Goal: Transaction & Acquisition: Purchase product/service

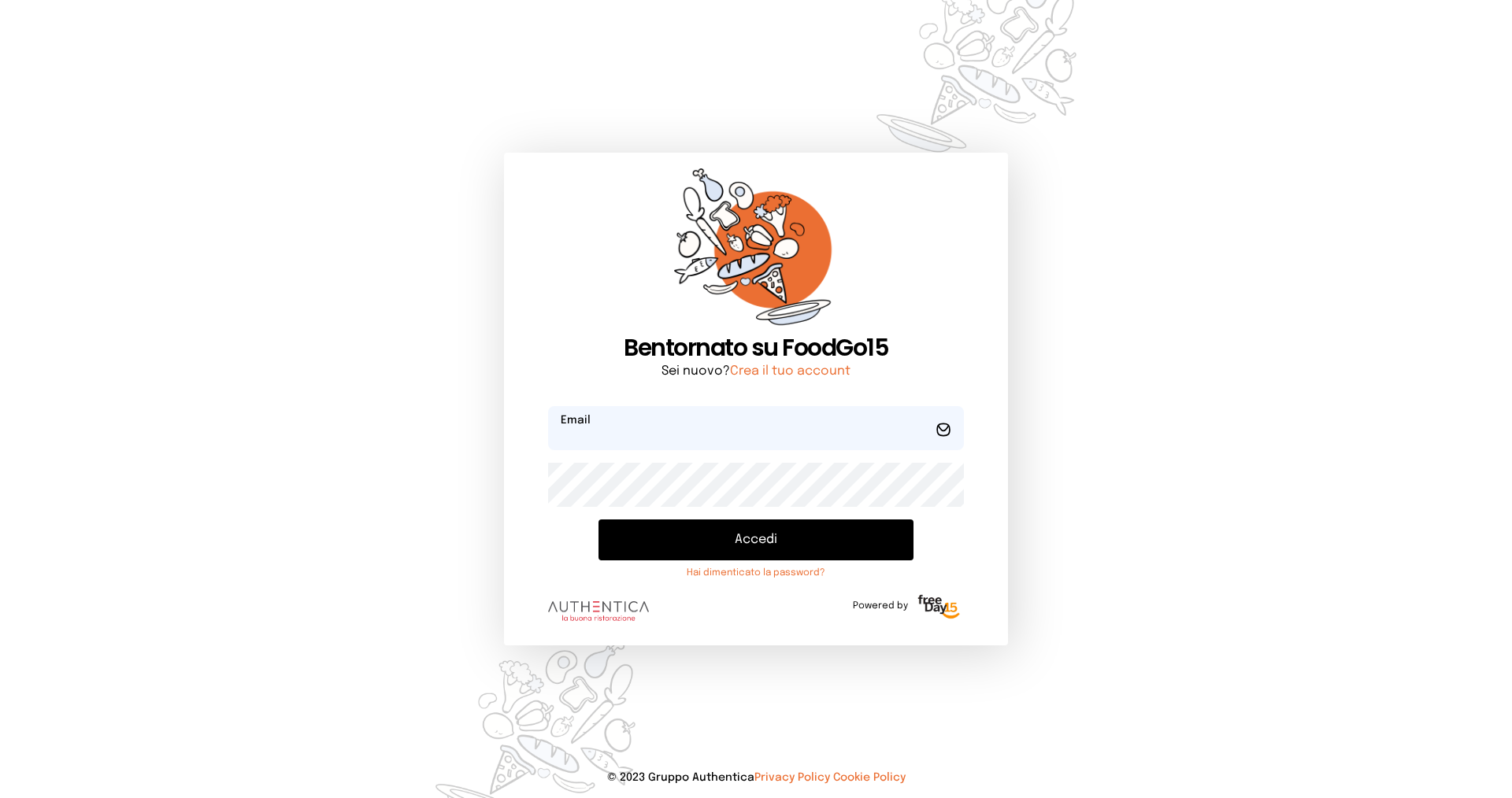
type input "**********"
click at [726, 539] on button "Accedi" at bounding box center [756, 540] width 315 height 41
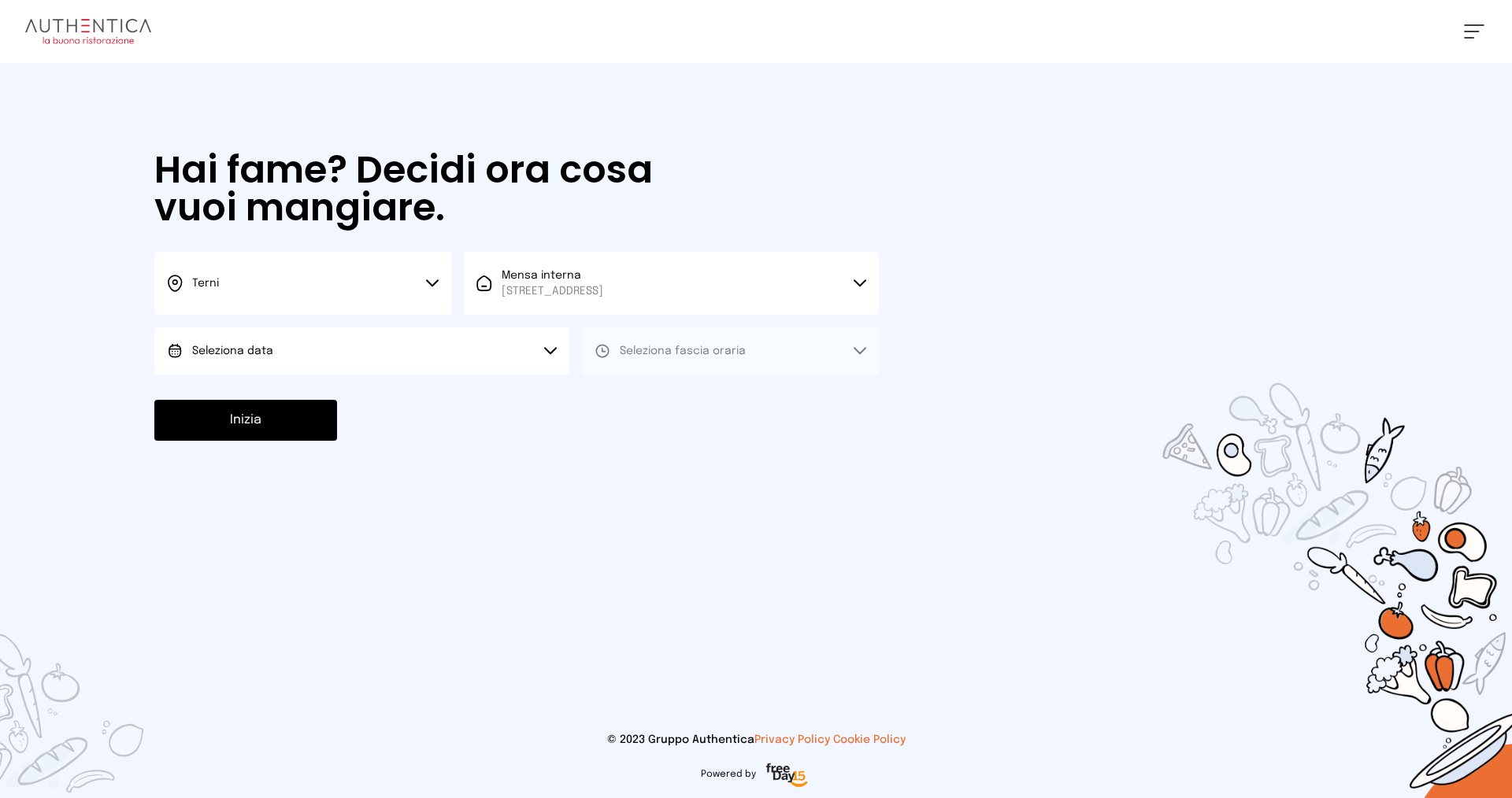
click at [304, 346] on button "Seleziona data" at bounding box center [362, 351] width 415 height 47
click at [269, 389] on span "[DATE], [DATE]" at bounding box center [230, 395] width 77 height 16
click at [642, 357] on span "Seleziona fascia oraria" at bounding box center [683, 351] width 126 height 16
click at [642, 393] on span "Pranzo" at bounding box center [639, 395] width 37 height 16
click at [235, 422] on button "Inizia" at bounding box center [245, 421] width 183 height 41
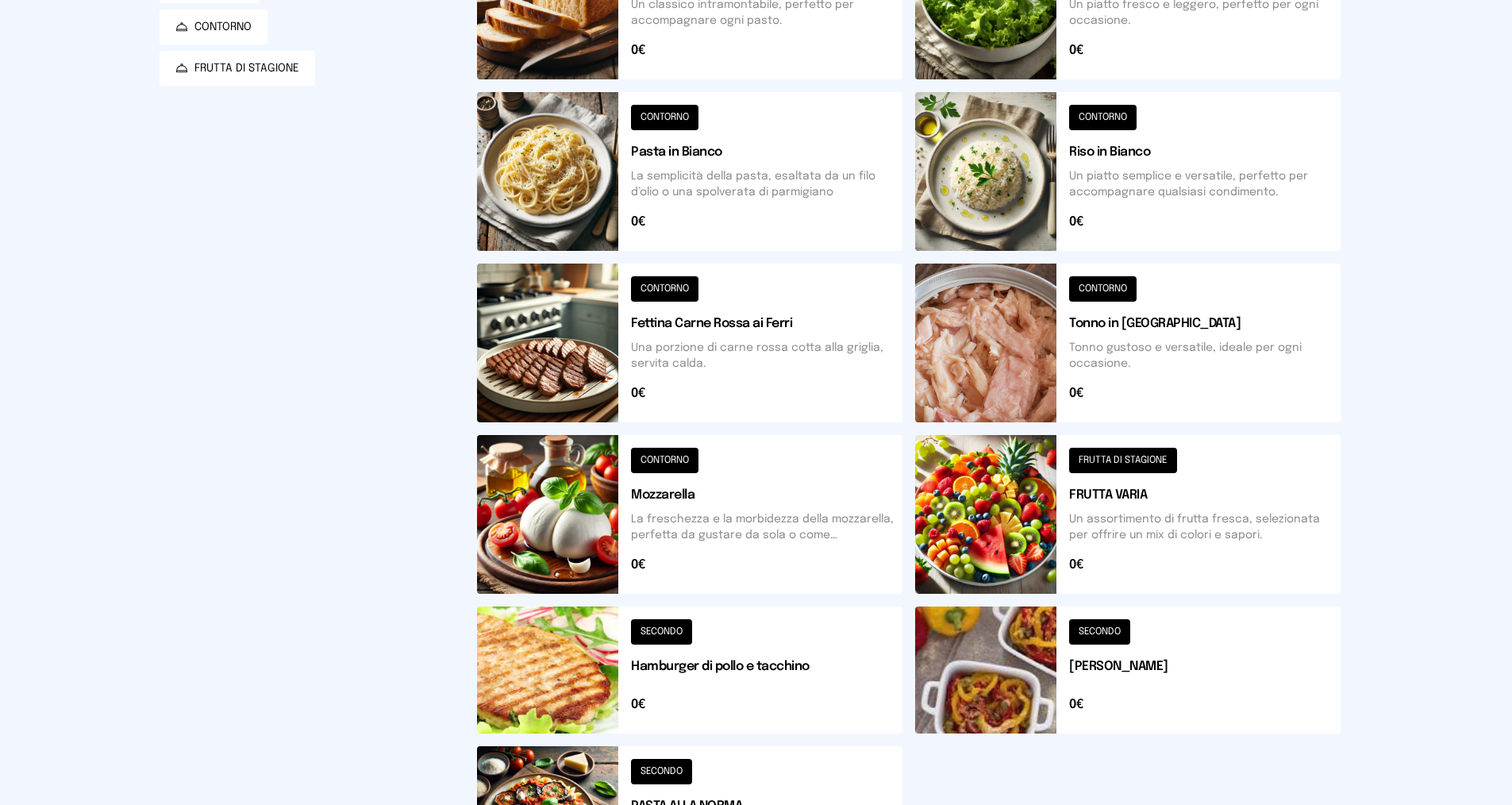
scroll to position [397, 0]
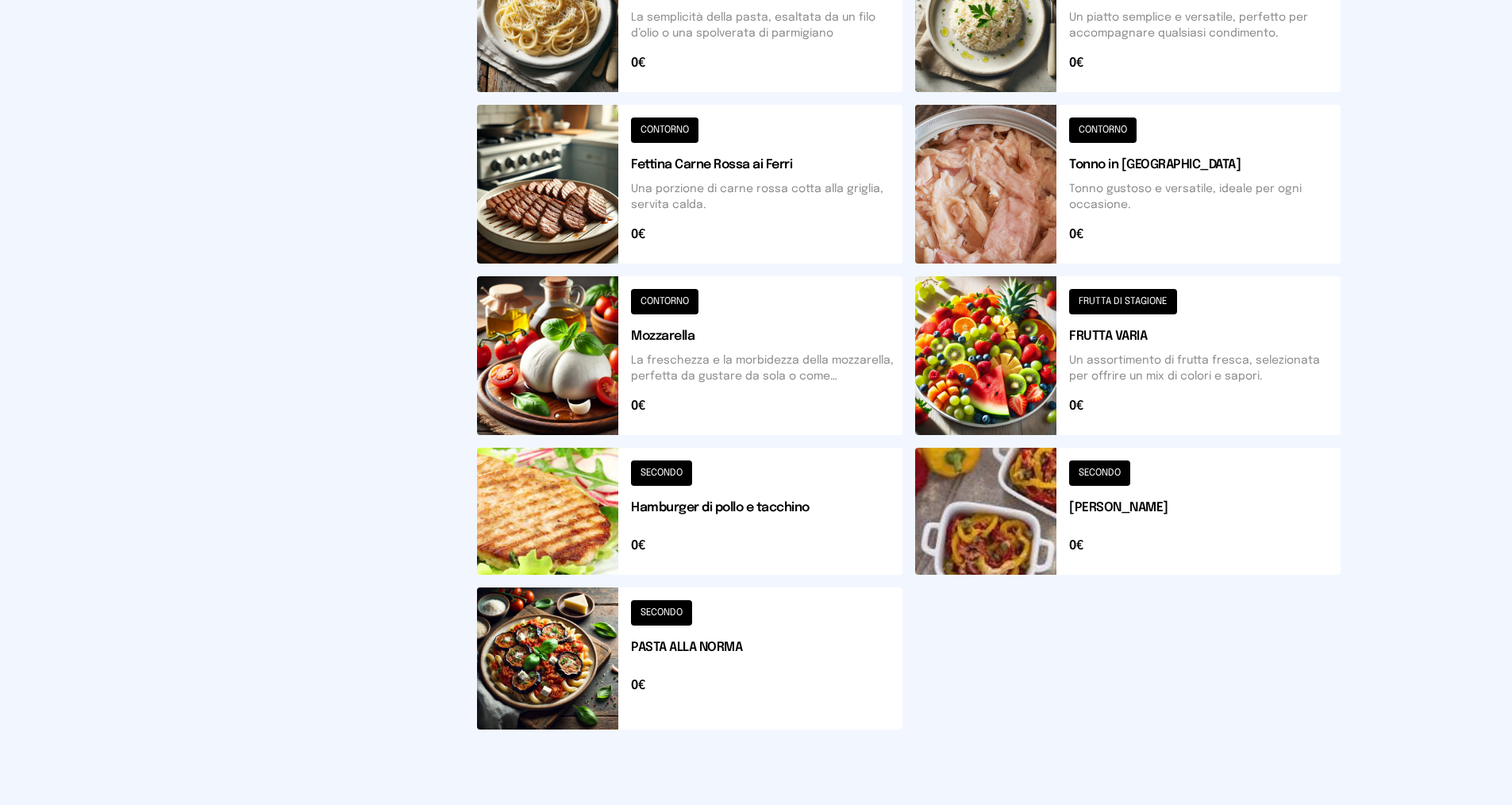
click at [1085, 473] on button at bounding box center [1128, 511] width 426 height 127
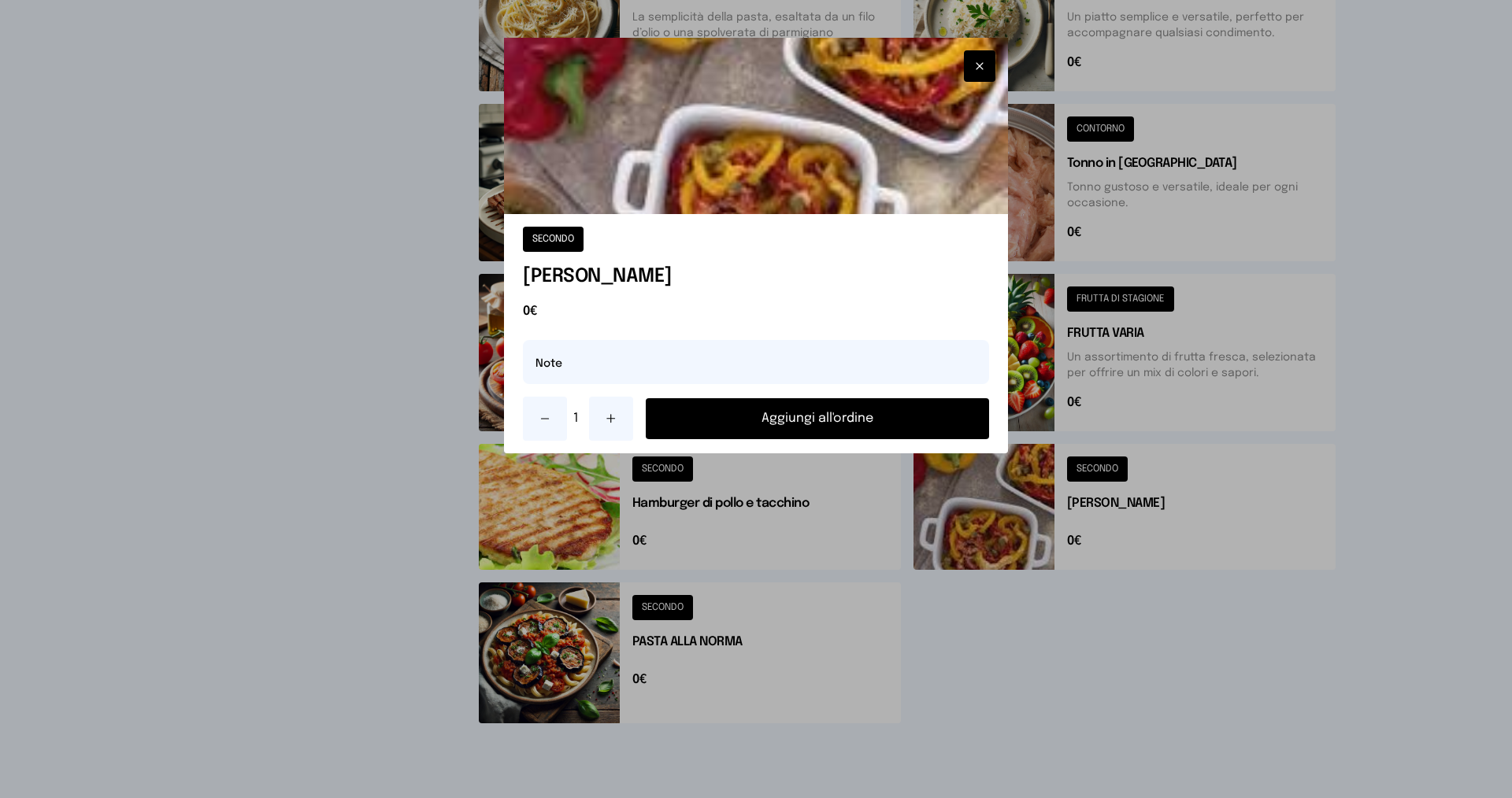
click at [870, 407] on button "Aggiungi all'ordine" at bounding box center [817, 419] width 344 height 41
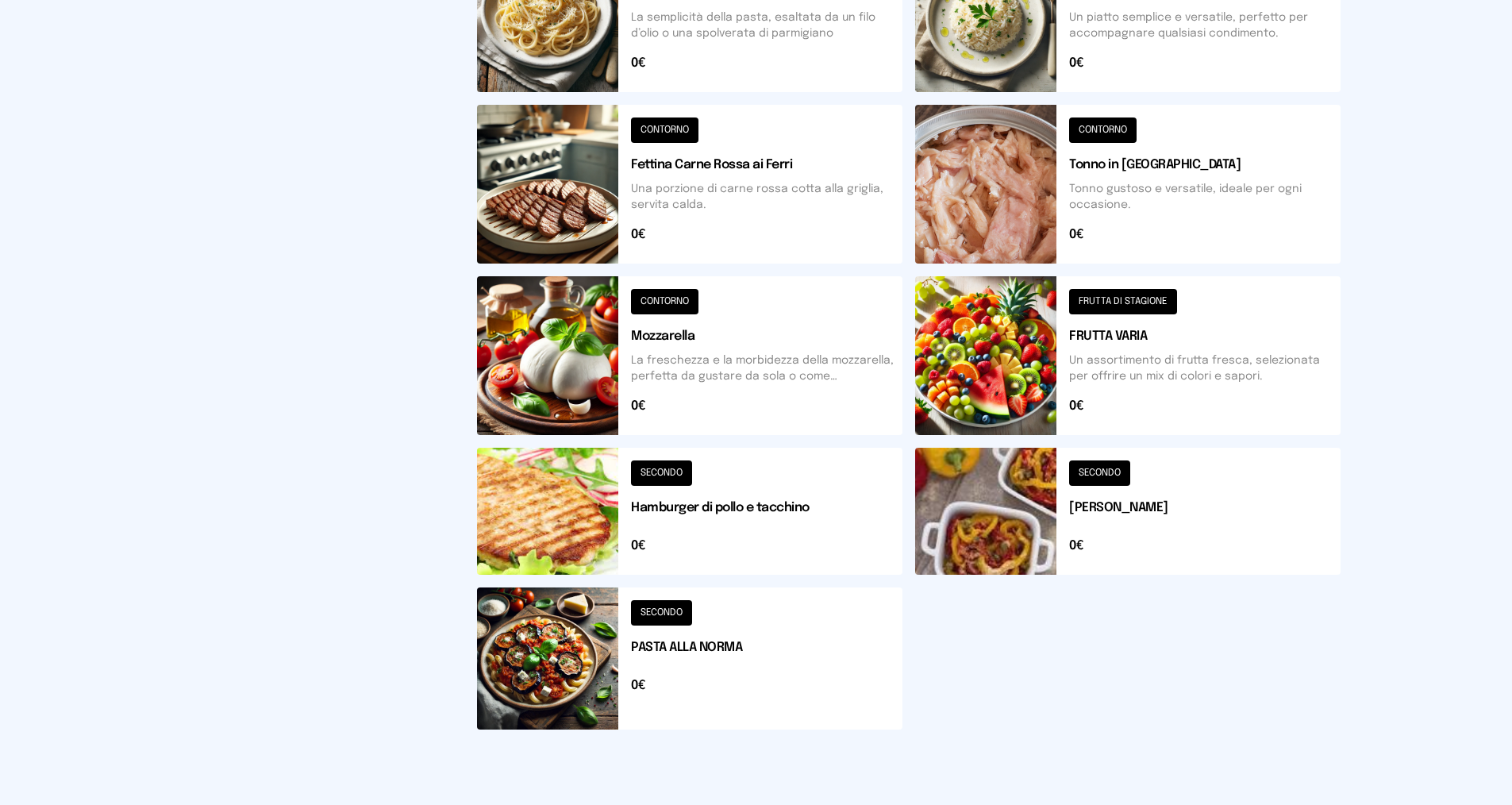
click at [667, 616] on button at bounding box center [689, 659] width 426 height 142
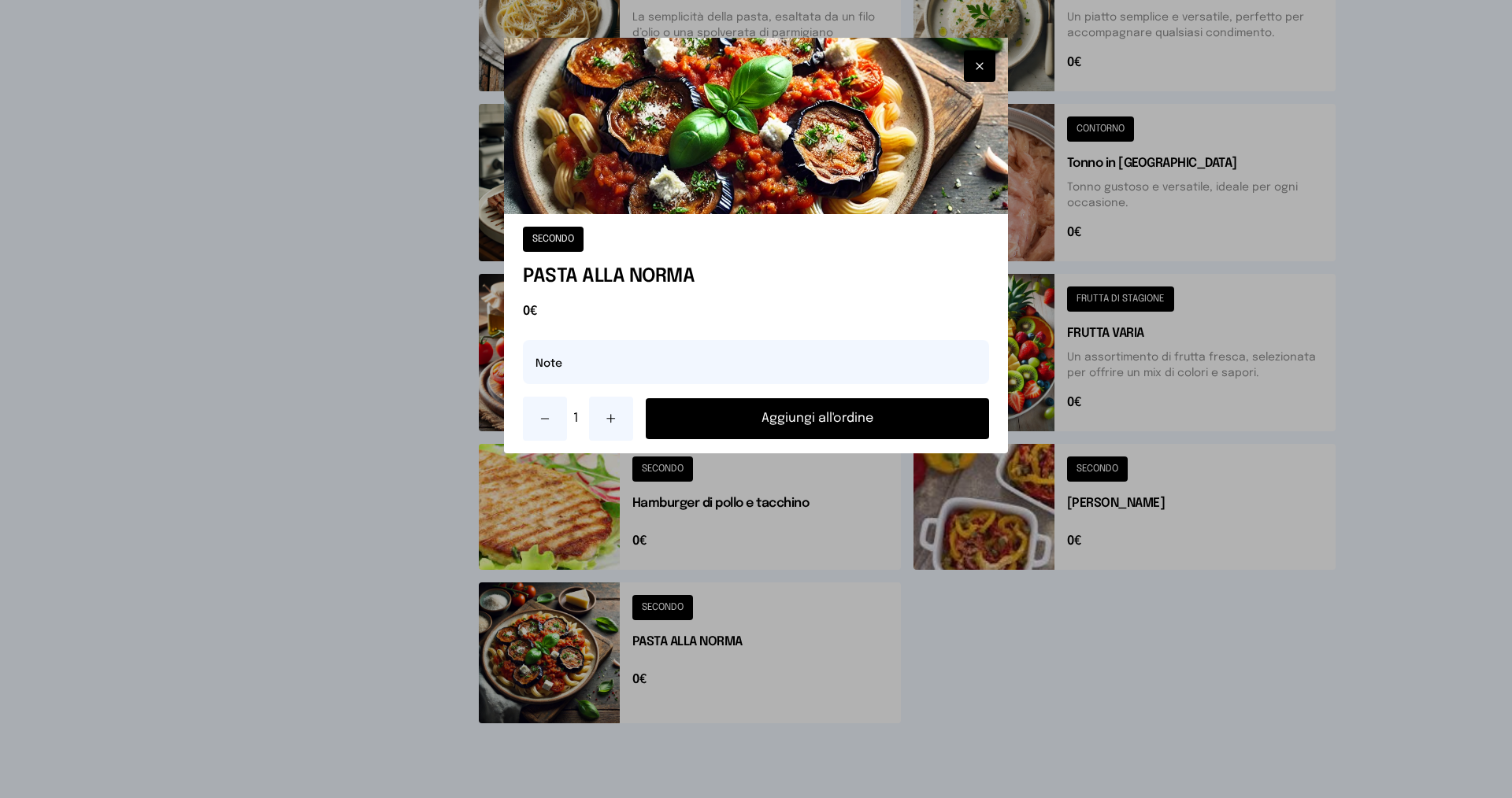
click at [793, 412] on button "Aggiungi all'ordine" at bounding box center [817, 419] width 344 height 41
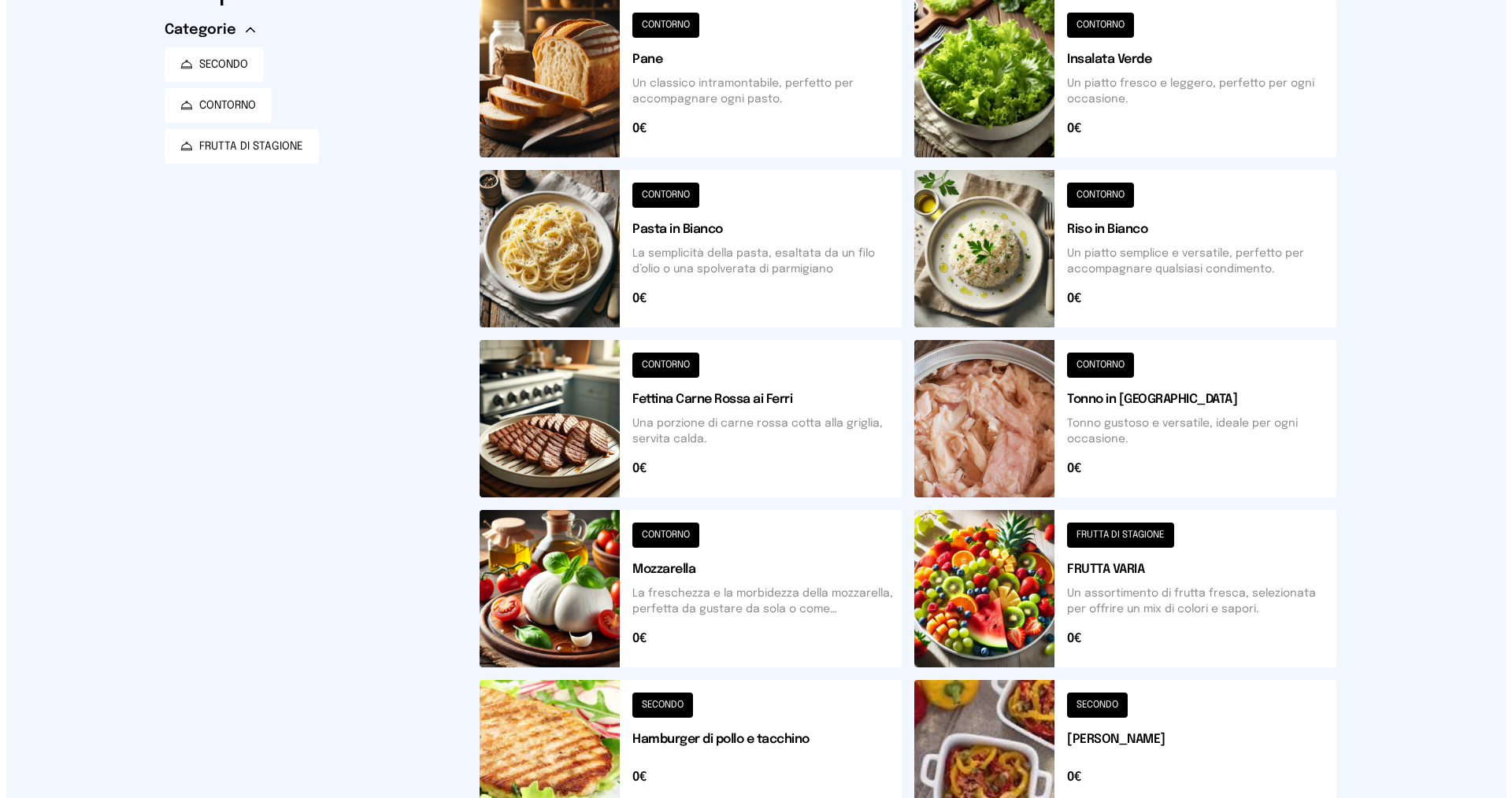
scroll to position [0, 0]
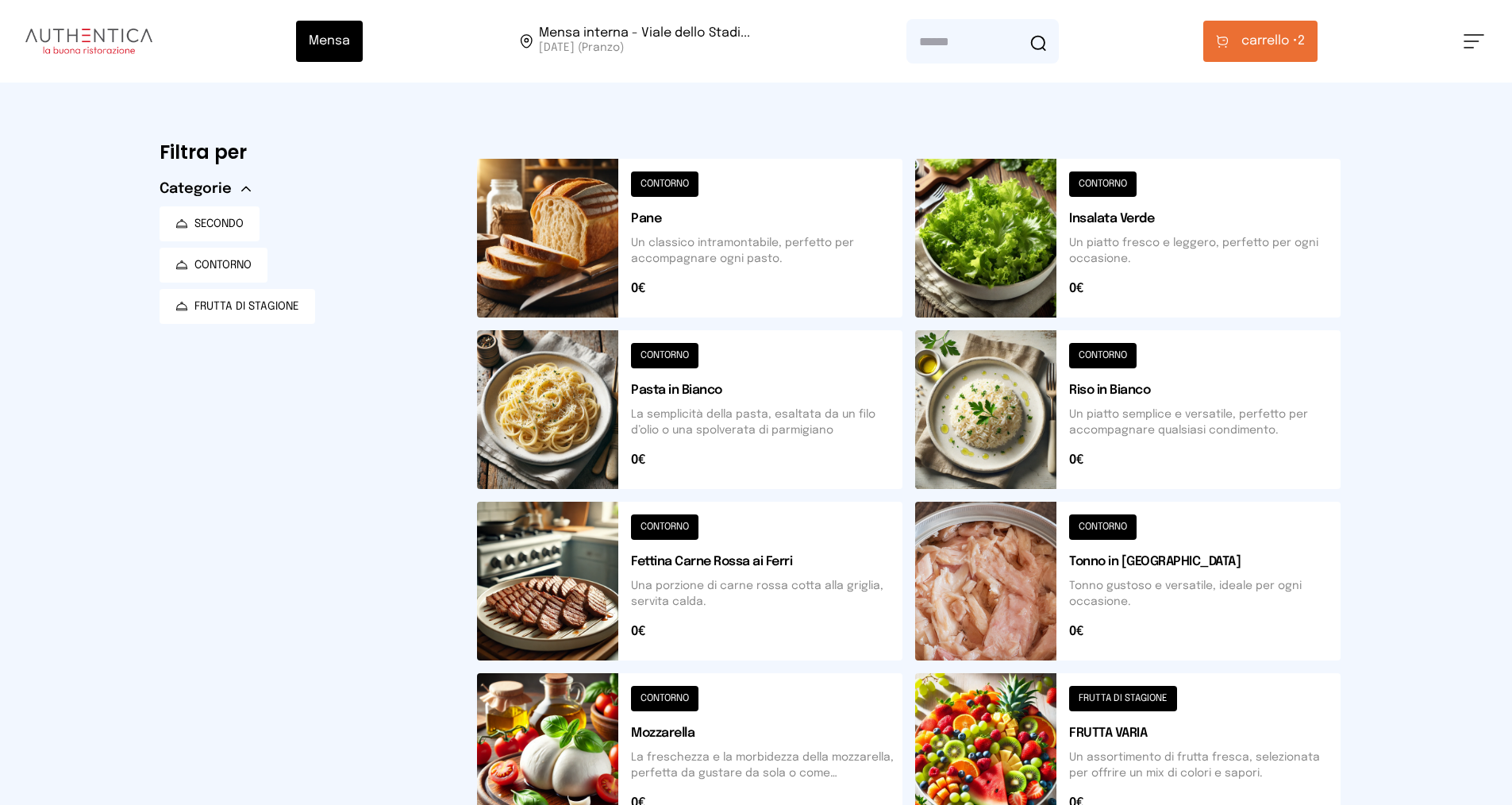
click at [1293, 34] on span "carrello •" at bounding box center [1270, 42] width 57 height 19
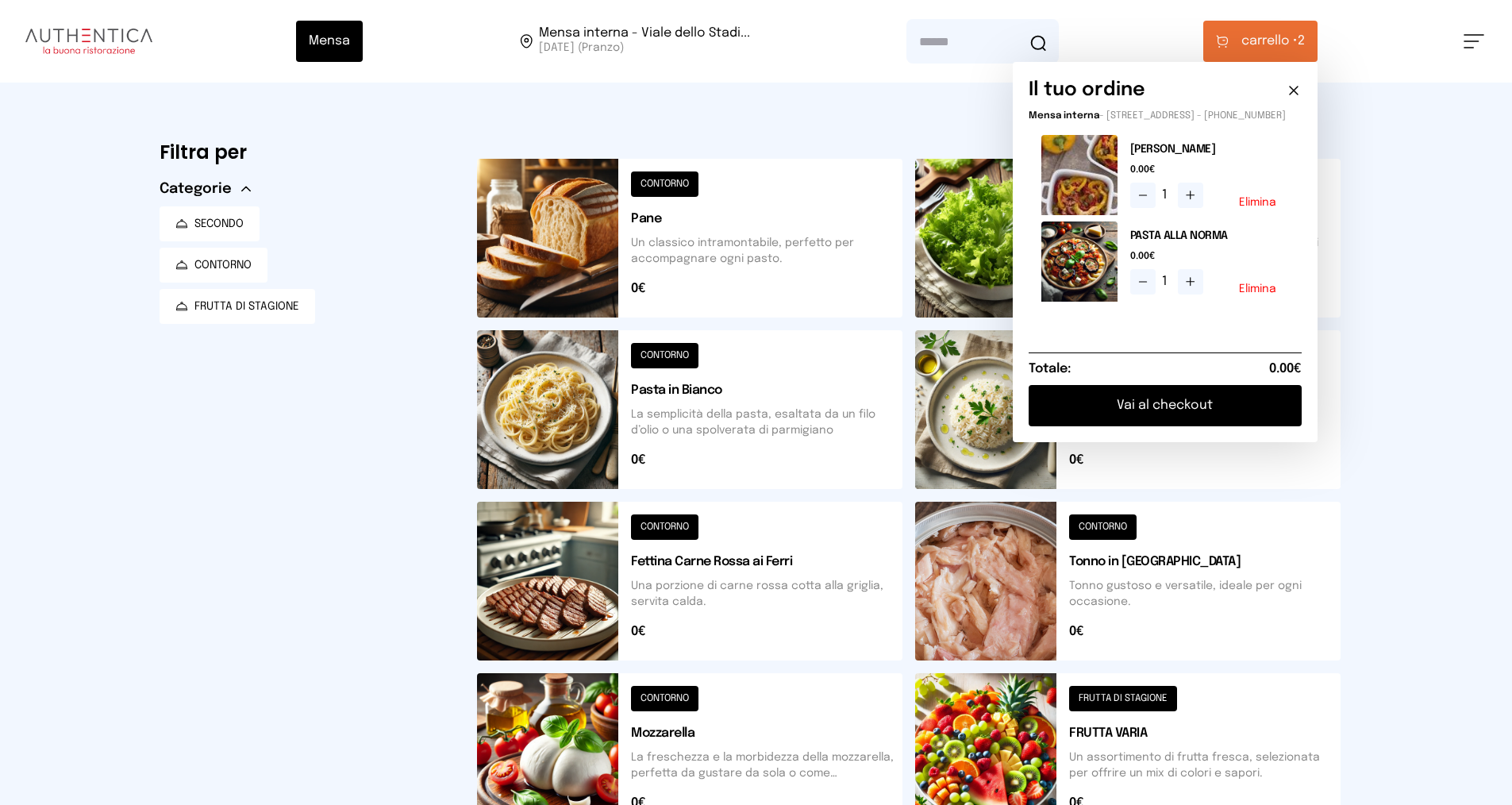
click at [1416, 165] on div "Mensa Mensa interna - Viale dello Stadi... [DATE] ([GEOGRAPHIC_DATA]) [GEOGRAPH…" at bounding box center [756, 633] width 1512 height 1267
click at [1113, 699] on button at bounding box center [1128, 753] width 426 height 159
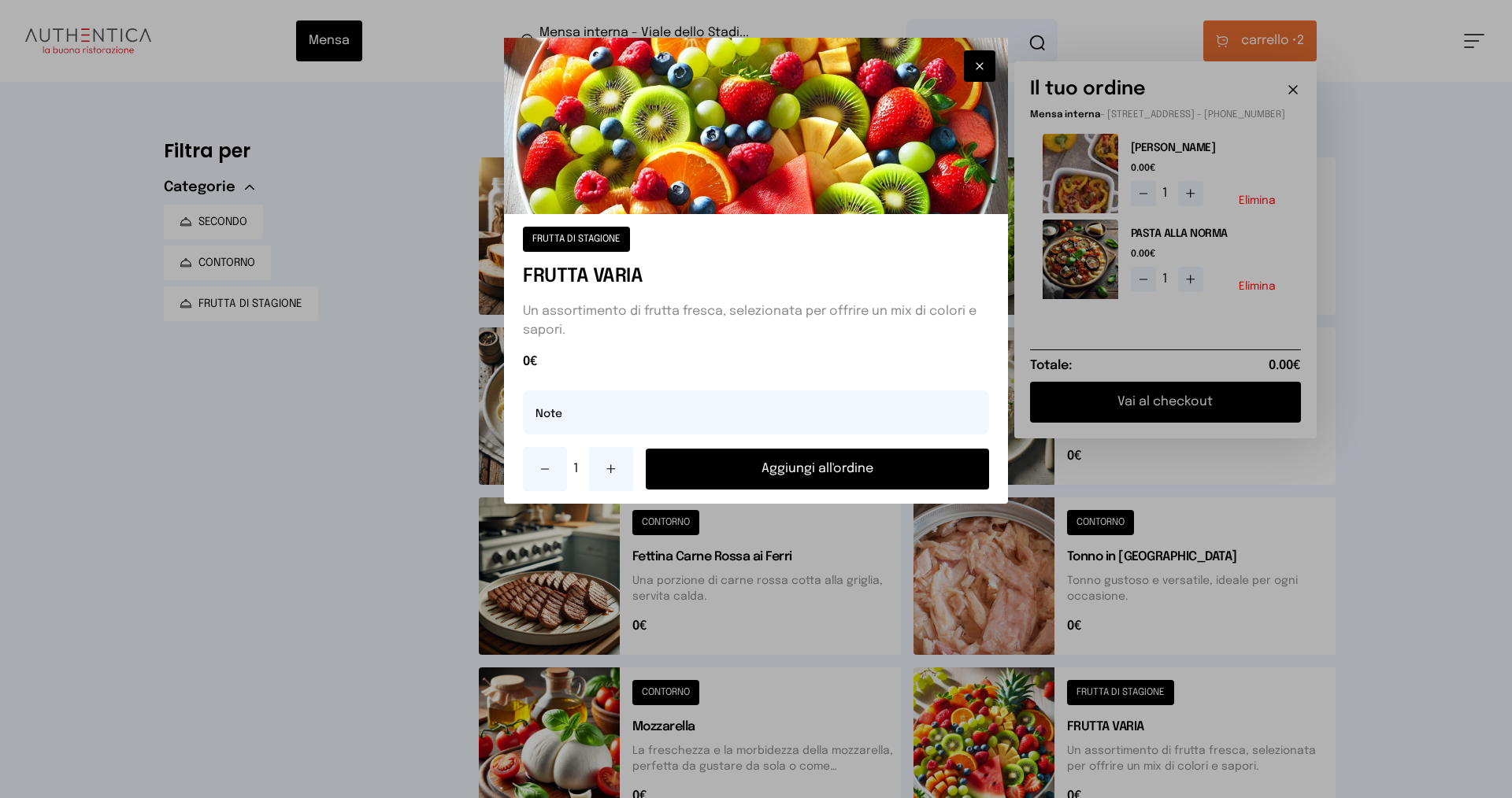
click at [797, 469] on button "Aggiungi all'ordine" at bounding box center [817, 469] width 344 height 41
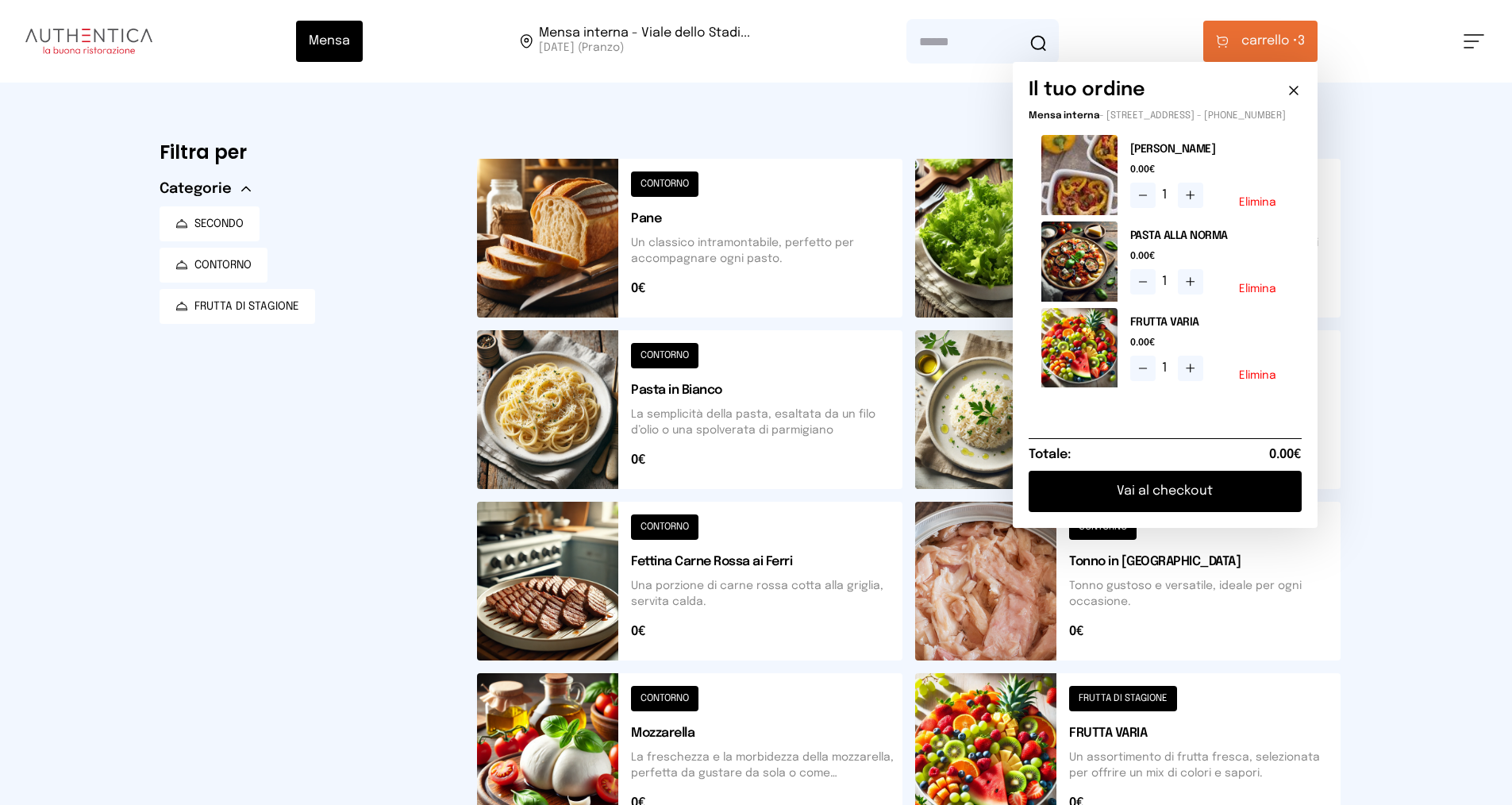
click at [1194, 512] on button "Vai al checkout" at bounding box center [1164, 491] width 273 height 42
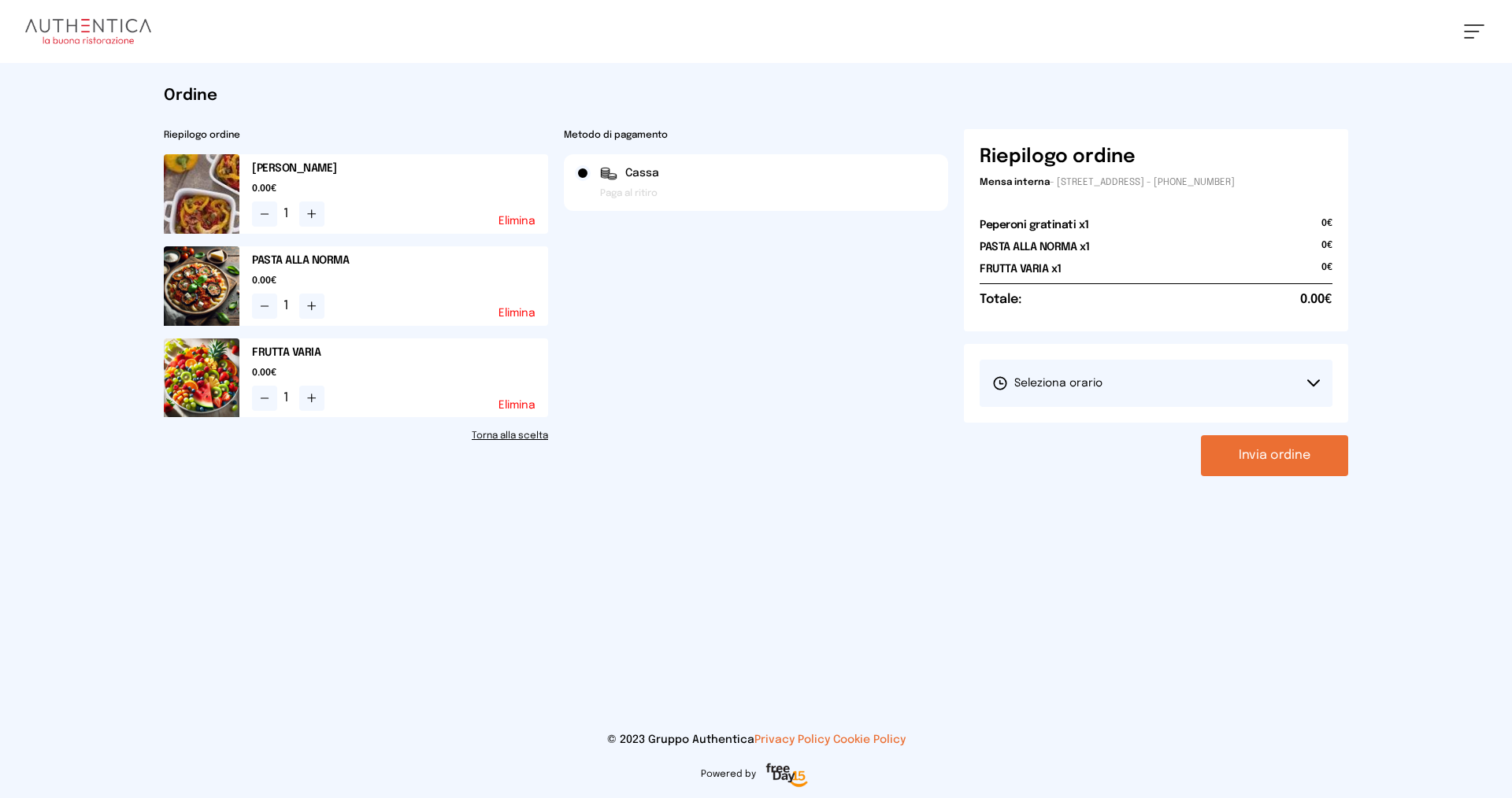
click at [1053, 380] on span "Seleziona orario" at bounding box center [1047, 383] width 111 height 16
click at [1052, 418] on li "1° Turno (13:00 - 15:00)" at bounding box center [1156, 428] width 353 height 41
click at [1243, 449] on button "Invia ordine" at bounding box center [1274, 456] width 147 height 41
